Goal: Navigation & Orientation: Find specific page/section

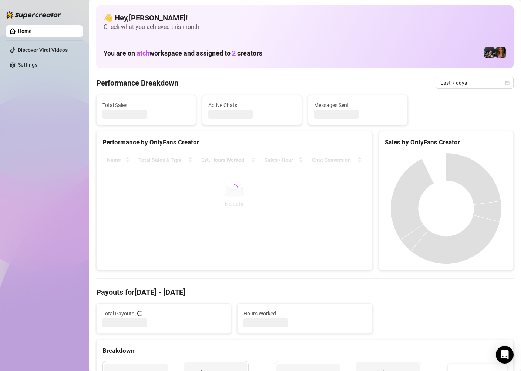
click at [100, 123] on div "Total Sales" at bounding box center [146, 110] width 99 height 30
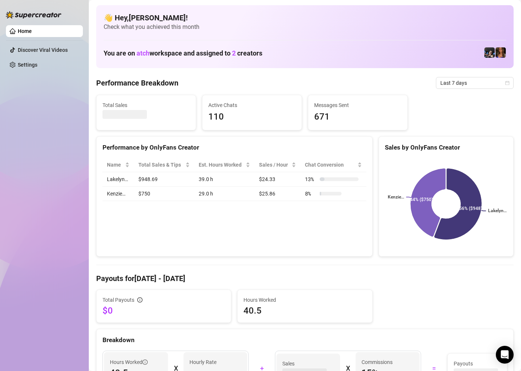
scroll to position [18, 0]
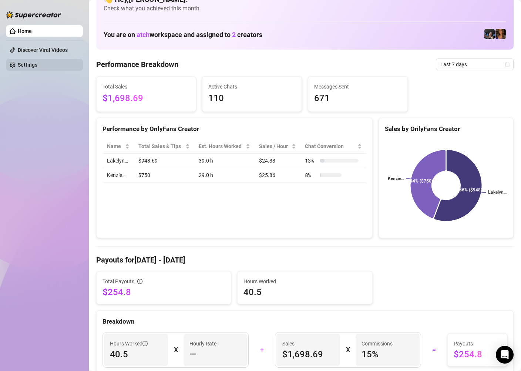
click at [37, 62] on link "Settings" at bounding box center [28, 65] width 20 height 6
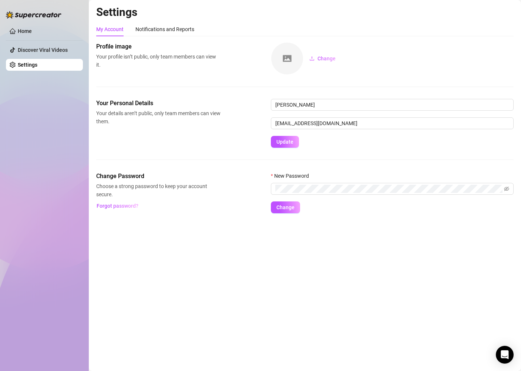
click at [37, 65] on link "Settings" at bounding box center [28, 65] width 20 height 6
click at [54, 53] on link "Discover Viral Videos" at bounding box center [43, 50] width 50 height 6
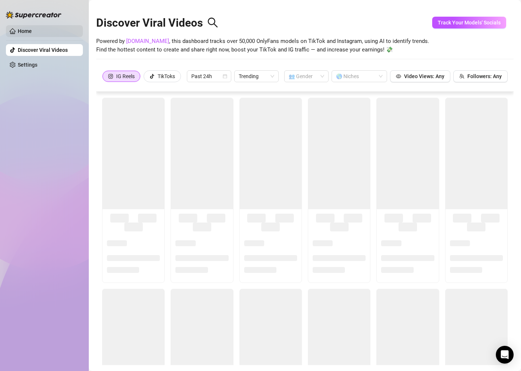
click at [32, 32] on link "Home" at bounding box center [25, 31] width 14 height 6
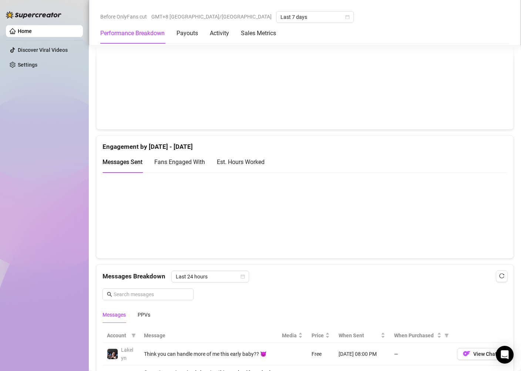
scroll to position [423, 0]
